Goal: Task Accomplishment & Management: Use online tool/utility

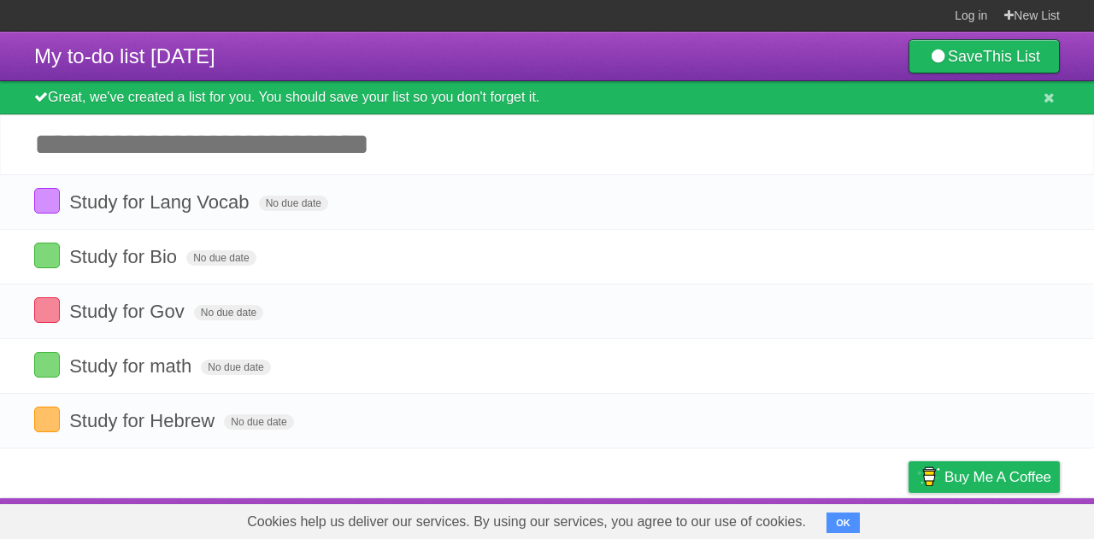
click at [258, 150] on input "Add another task" at bounding box center [547, 145] width 1094 height 60
click at [999, 257] on icon "button" at bounding box center [1008, 257] width 24 height 22
click at [861, 255] on label "Blue" at bounding box center [864, 256] width 19 height 19
click at [895, 261] on div "White Red Blue Green Purple Orange" at bounding box center [893, 258] width 171 height 23
click at [887, 261] on label "Green" at bounding box center [887, 256] width 19 height 19
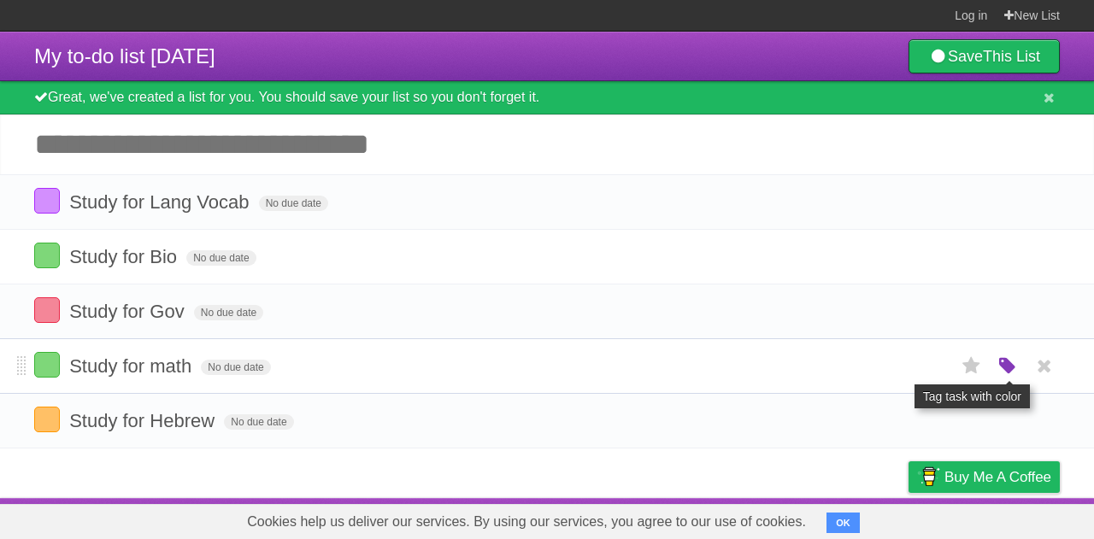
click at [998, 365] on icon "button" at bounding box center [1008, 367] width 24 height 22
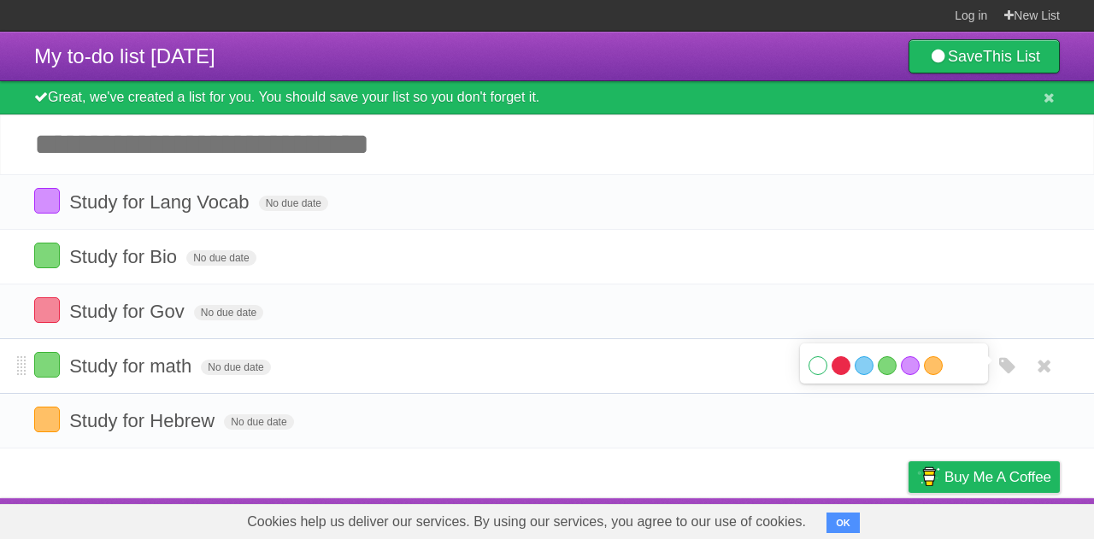
click at [843, 367] on label "Red" at bounding box center [841, 365] width 19 height 19
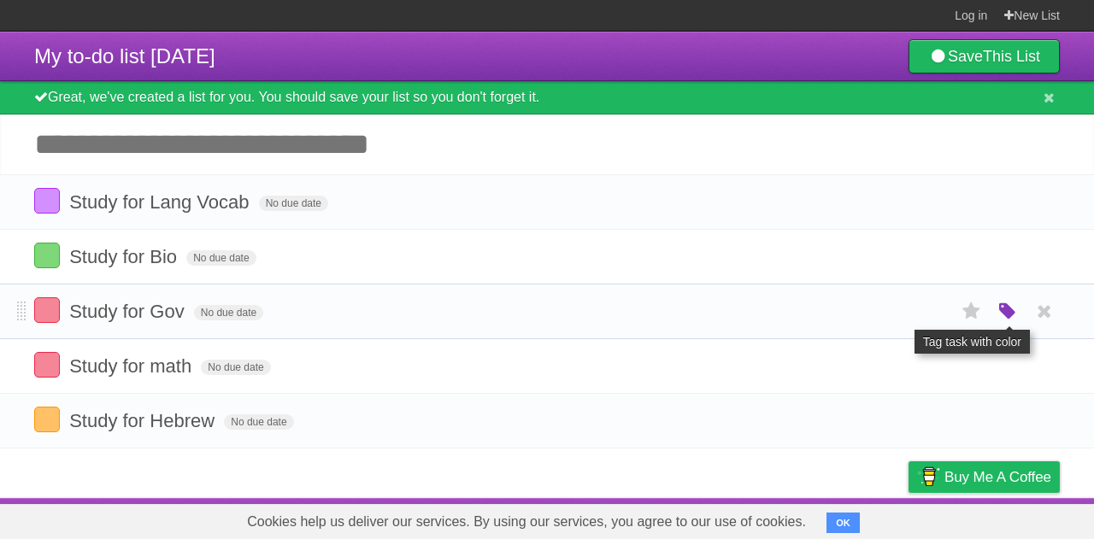
click at [1003, 308] on icon "button" at bounding box center [1008, 312] width 24 height 22
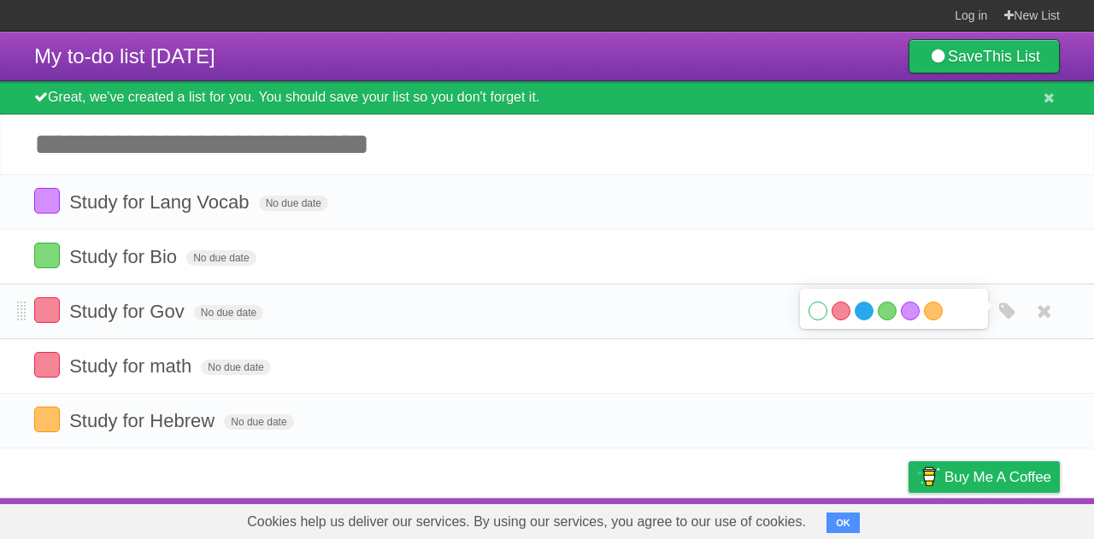
click at [865, 311] on label "Blue" at bounding box center [864, 311] width 19 height 19
click at [634, 149] on input "Add another task" at bounding box center [547, 145] width 1094 height 60
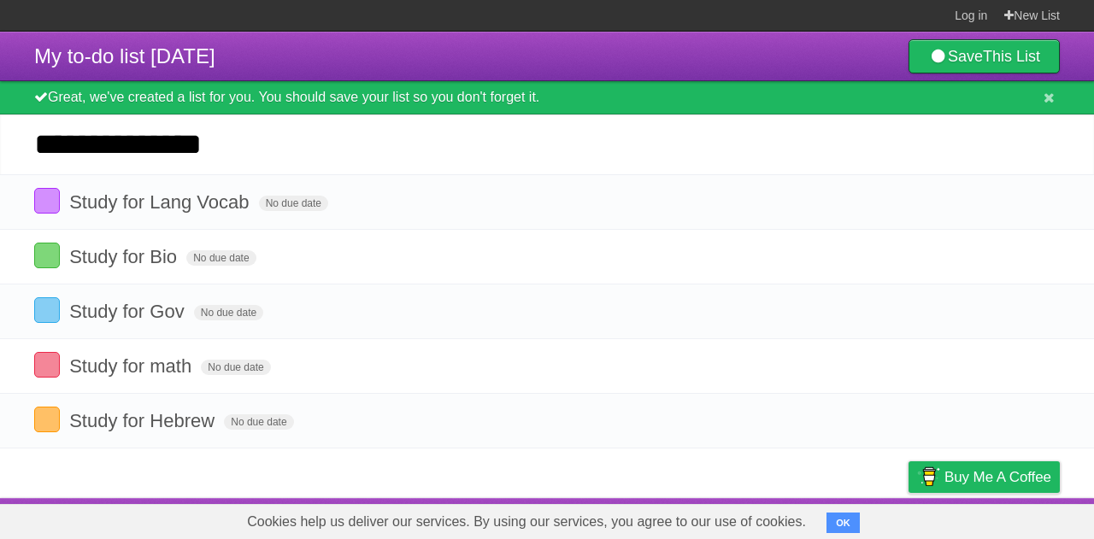
type input "**********"
click input "*********" at bounding box center [0, 0] width 0 height 0
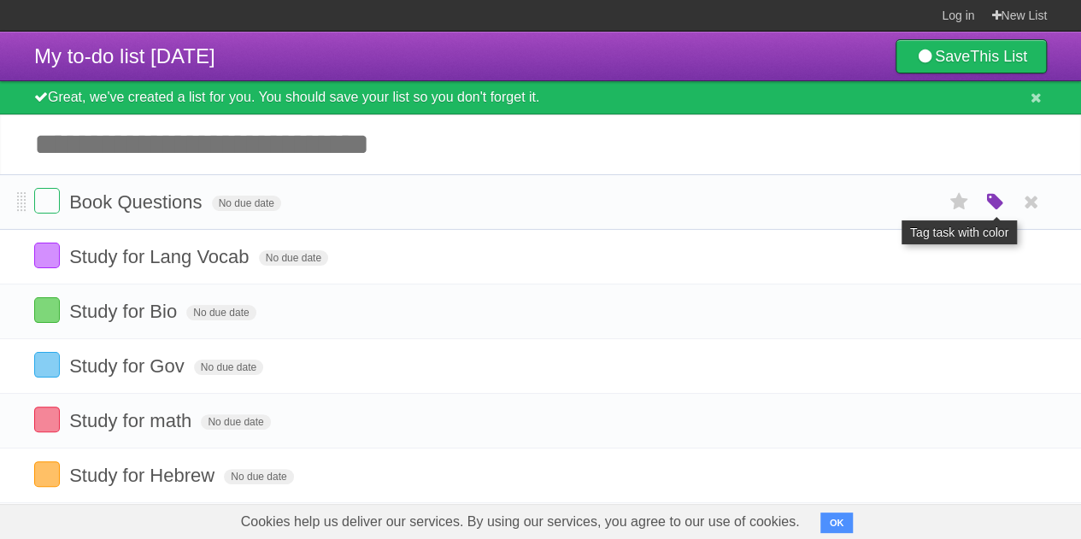
click at [993, 201] on icon "button" at bounding box center [995, 202] width 24 height 22
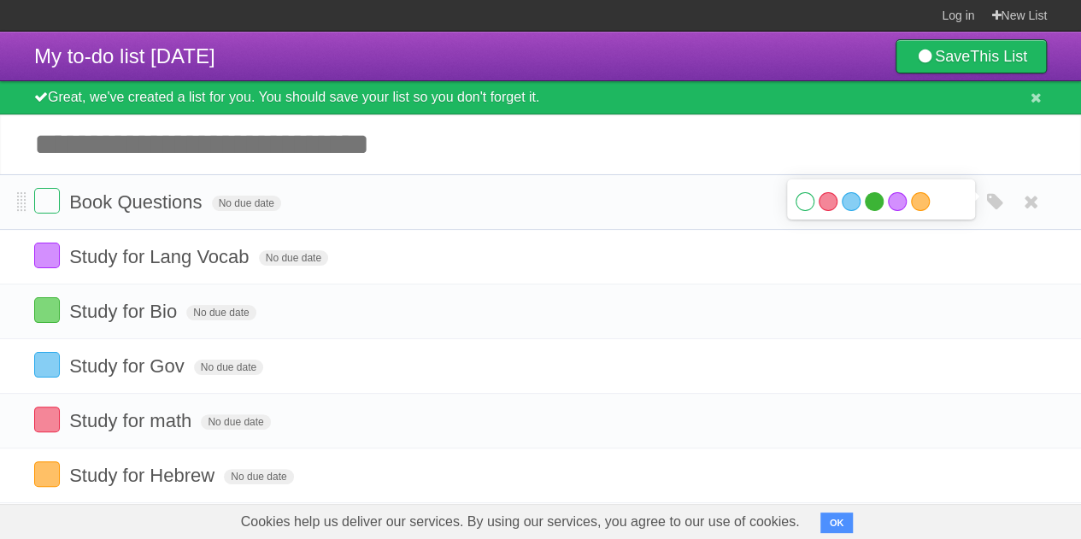
click at [868, 201] on label "Green" at bounding box center [874, 201] width 19 height 19
